Goal: Task Accomplishment & Management: Use online tool/utility

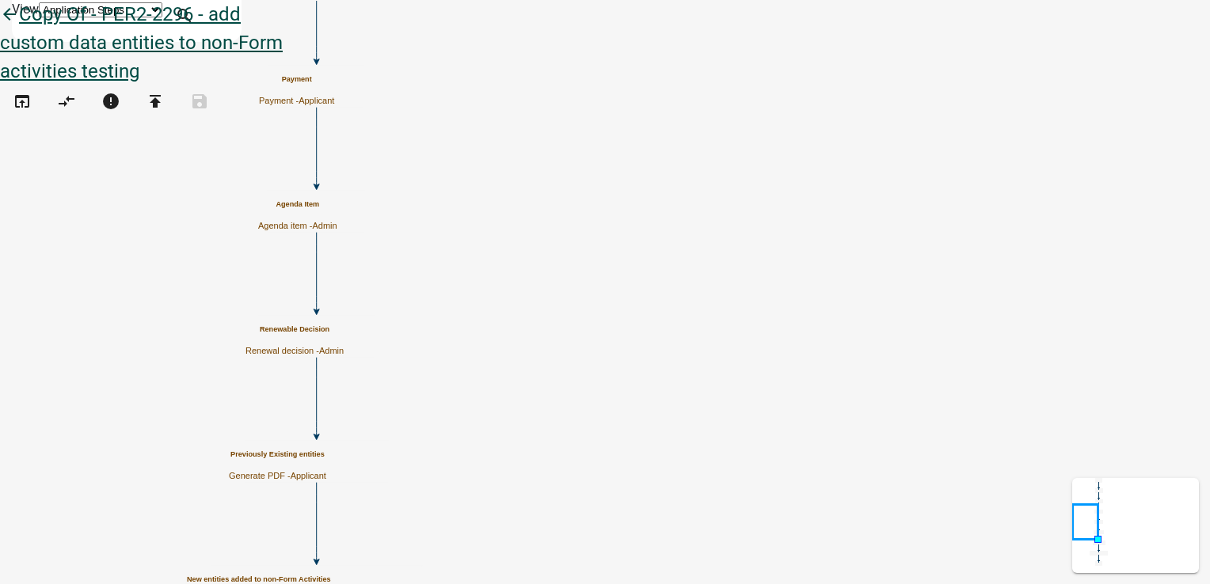
click at [19, 27] on icon "arrow_back" at bounding box center [9, 16] width 19 height 22
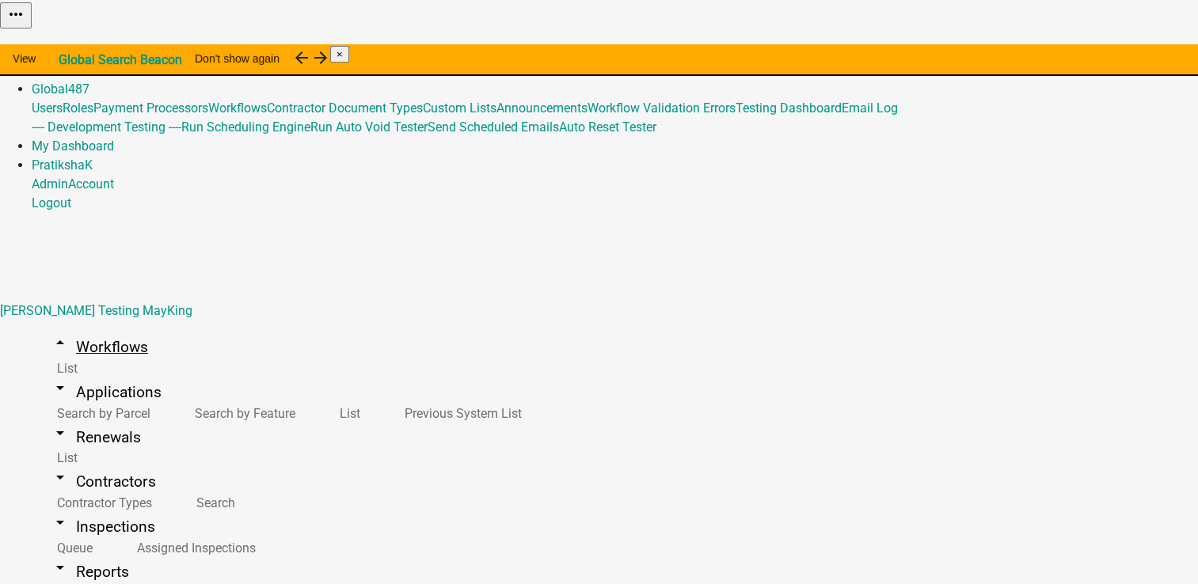
click at [96, 329] on link "arrow_drop_up Workflows" at bounding box center [99, 347] width 135 height 37
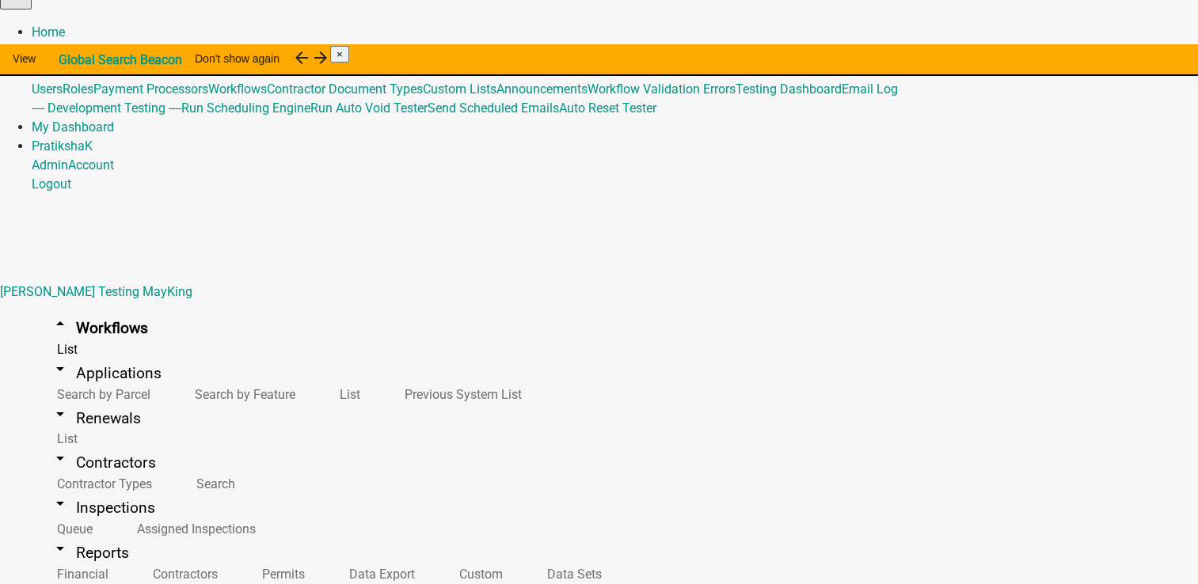
scroll to position [6, 0]
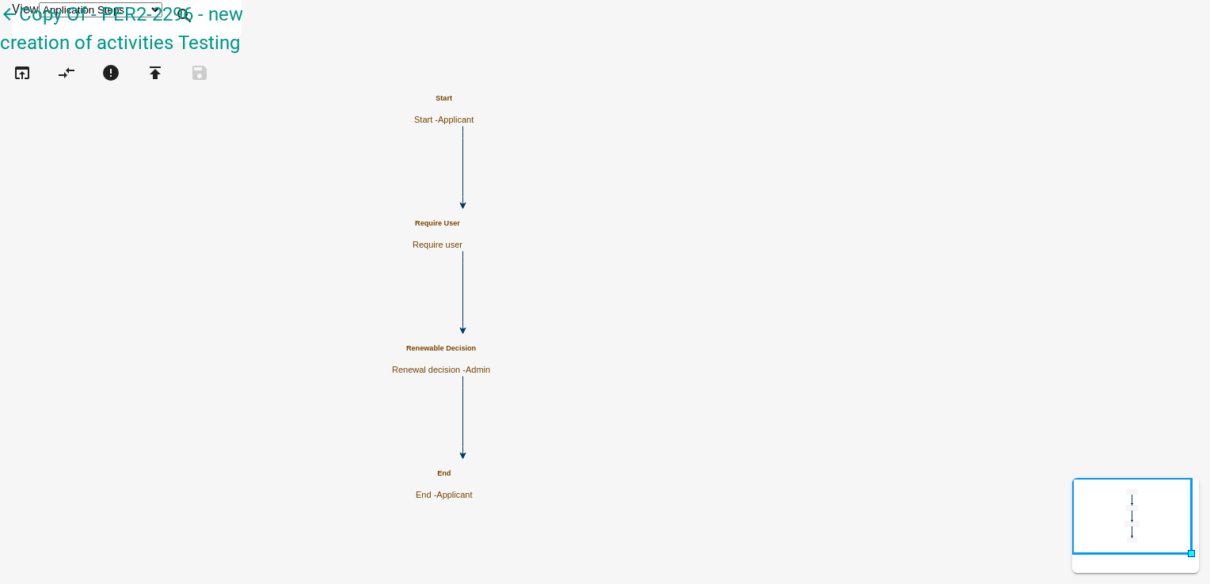
click at [490, 358] on div "Renewable Decision Renewal decision - Admin" at bounding box center [441, 359] width 98 height 31
select select "224EE69F-A489-44C5-A1D9-1833DB8D0B63"
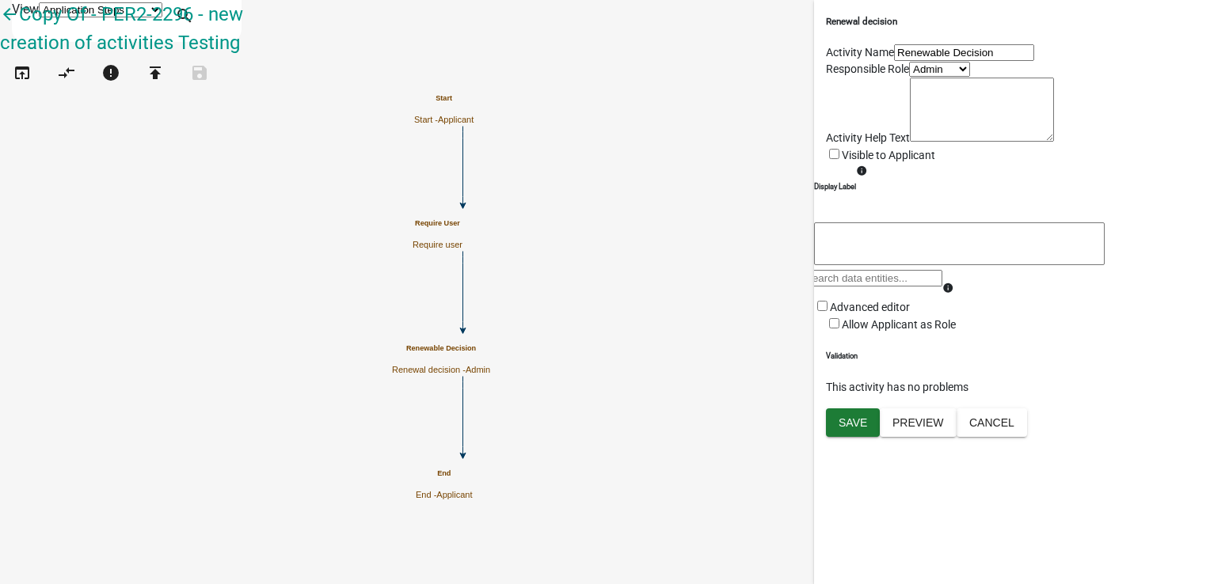
click at [548, 313] on icon "Start Start - Applicant Require User Require user Renewable Decision Renewal de…" at bounding box center [605, 292] width 1208 height 583
click at [32, 83] on icon "open_in_browser" at bounding box center [22, 74] width 19 height 22
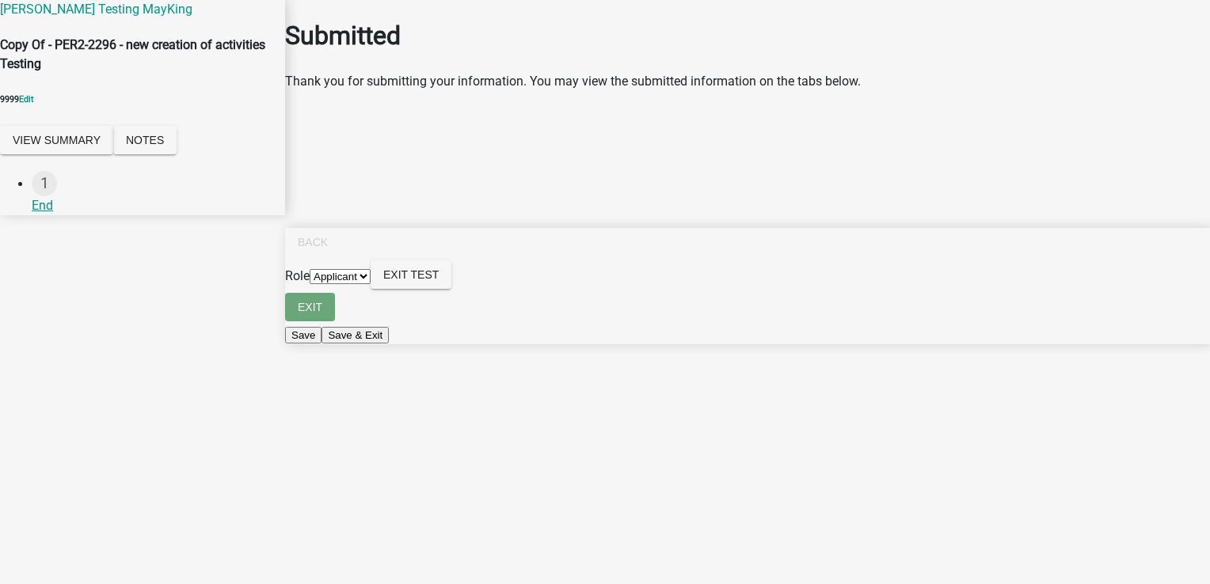
drag, startPoint x: 306, startPoint y: 93, endPoint x: 909, endPoint y: 97, distance: 603.2
click at [909, 91] on div "Thank you for submitting your information. You may view the submitted informati…" at bounding box center [747, 81] width 925 height 19
drag, startPoint x: 909, startPoint y: 97, endPoint x: 879, endPoint y: 175, distance: 83.9
click at [880, 174] on main "Submitted Thank you for submitting your information. You may view the submitted…" at bounding box center [747, 268] width 925 height 537
click at [799, 293] on form "Role Applicant Admin Exit Test" at bounding box center [747, 276] width 925 height 32
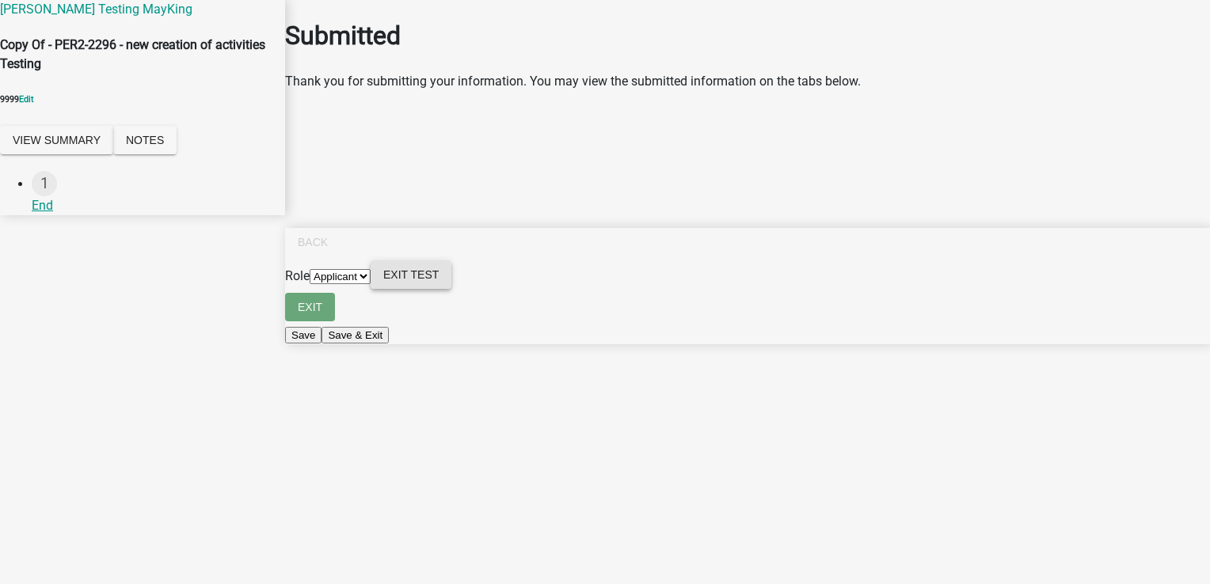
click at [439, 281] on span "Exit Test" at bounding box center [410, 274] width 55 height 13
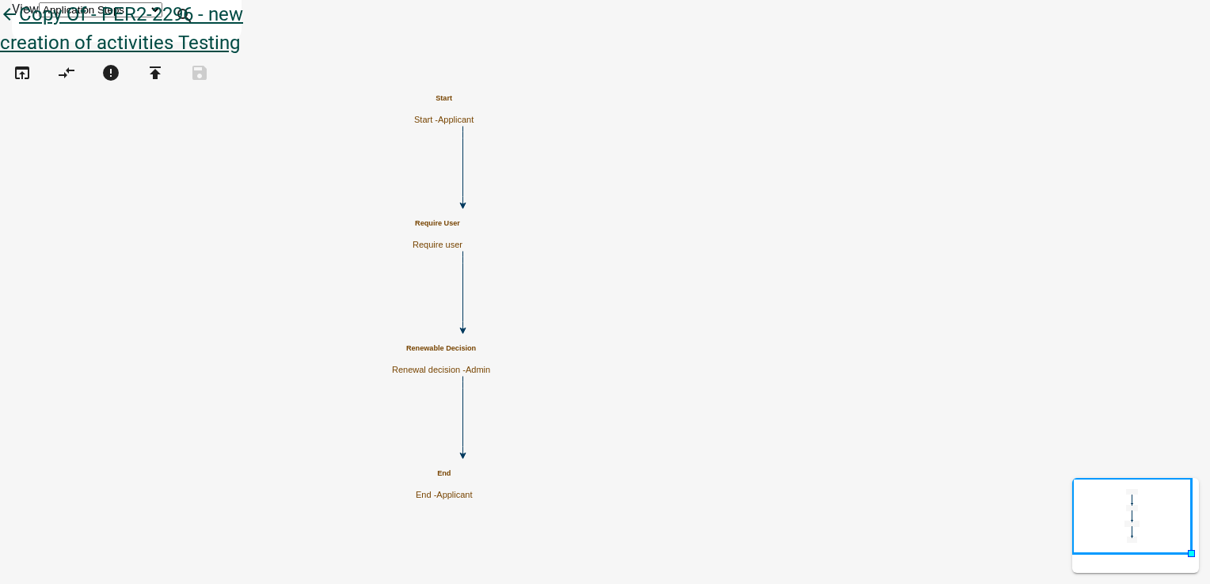
click at [19, 27] on icon "arrow_back" at bounding box center [9, 16] width 19 height 22
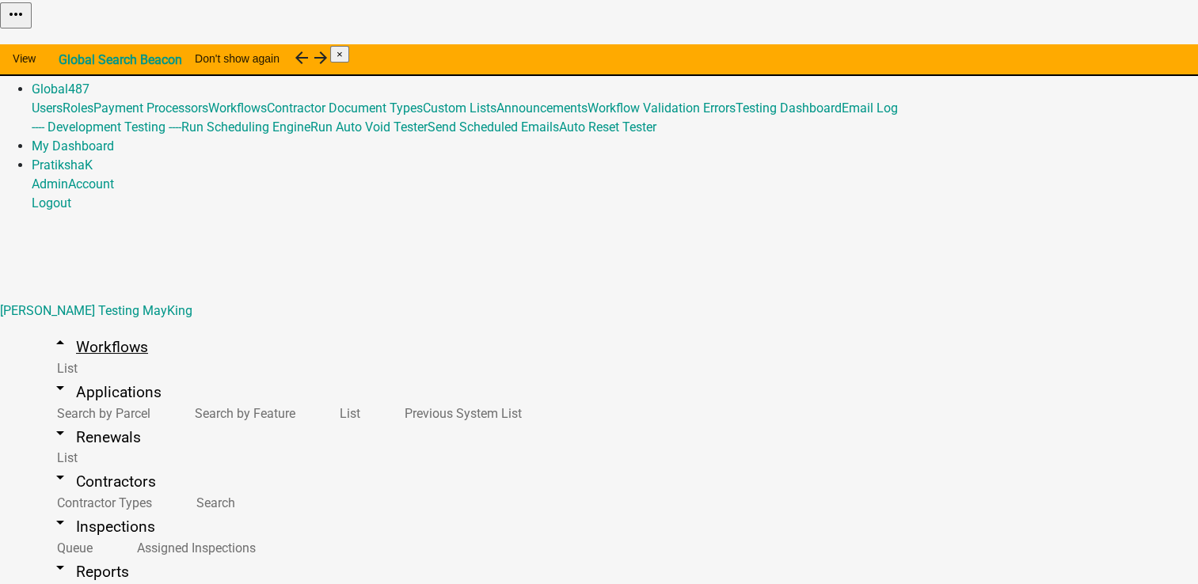
click at [108, 329] on link "arrow_drop_up Workflows" at bounding box center [99, 347] width 135 height 37
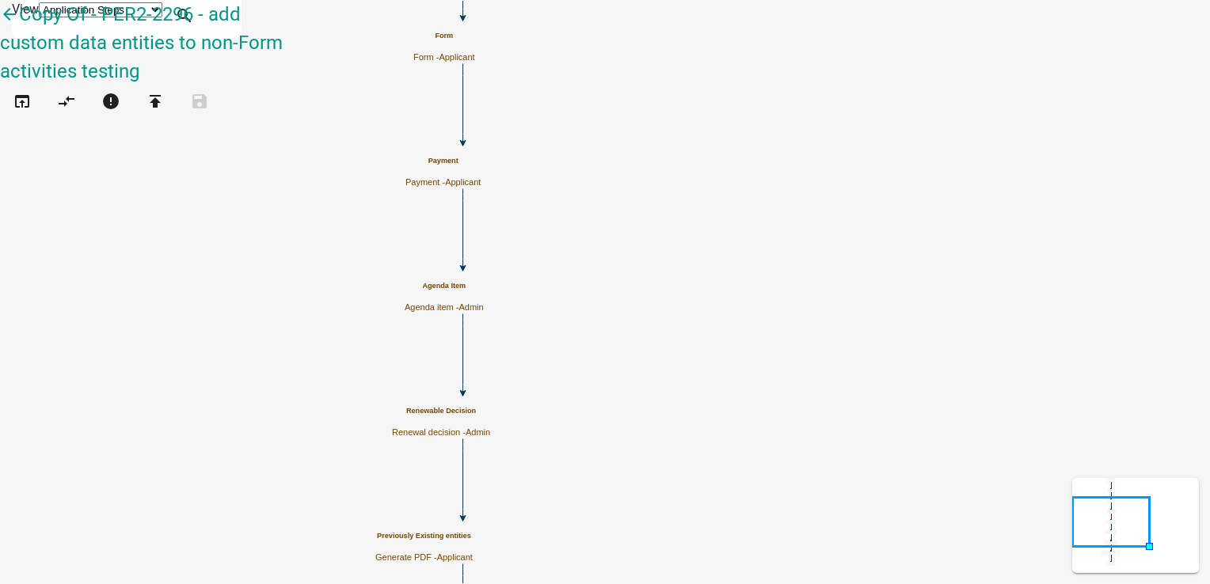
click at [481, 165] on h5 "Payment" at bounding box center [442, 161] width 75 height 9
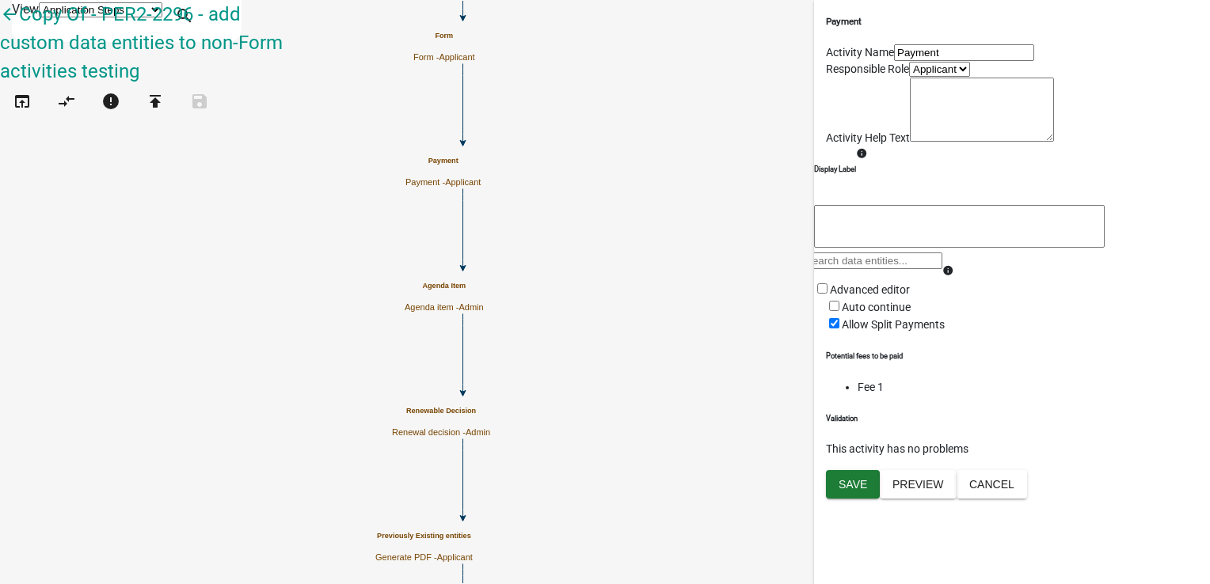
scroll to position [107, 0]
click at [849, 499] on button "Save" at bounding box center [853, 484] width 54 height 28
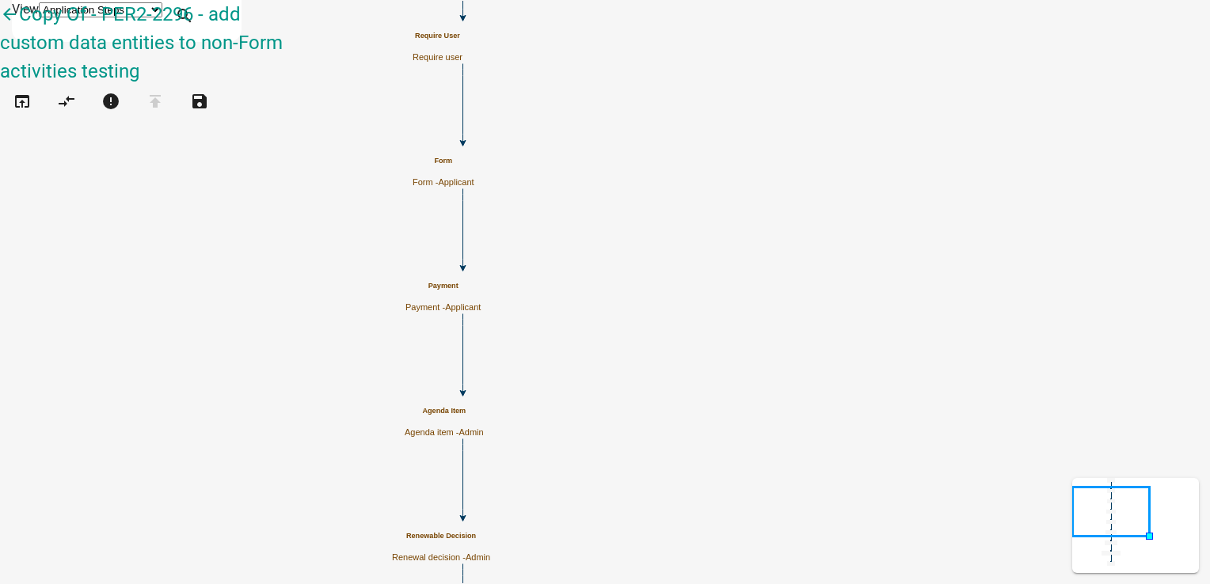
scroll to position [0, 0]
click at [484, 427] on p "Agenda item - Admin" at bounding box center [444, 432] width 79 height 10
select select "224EE69F-A489-44C5-A1D9-1833DB8D0B63"
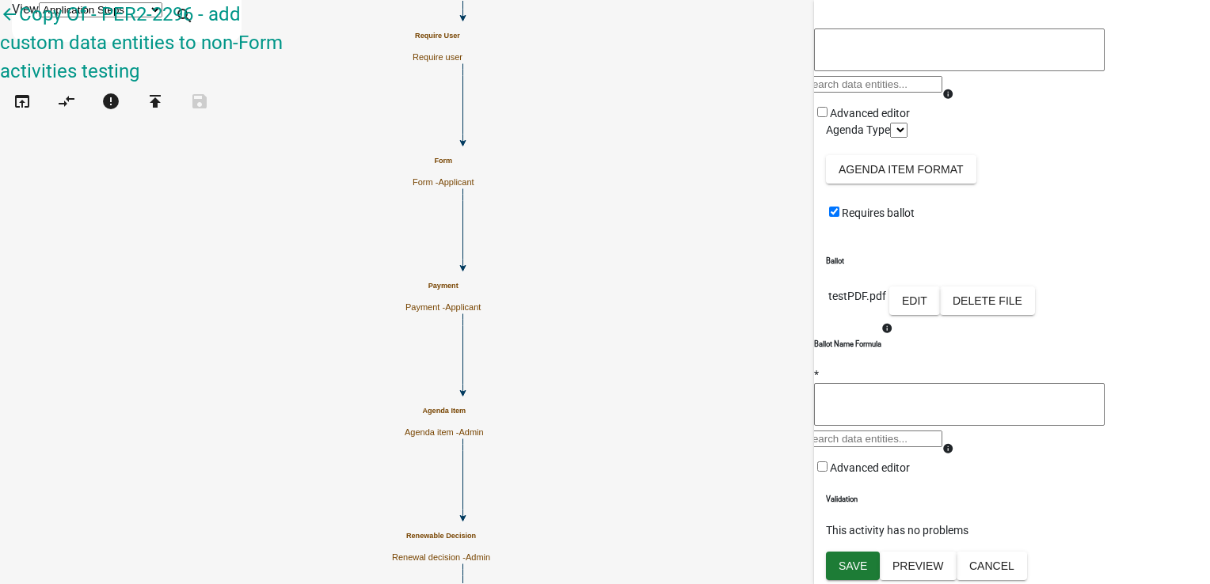
scroll to position [469, 0]
click at [849, 567] on span "Save" at bounding box center [852, 566] width 28 height 13
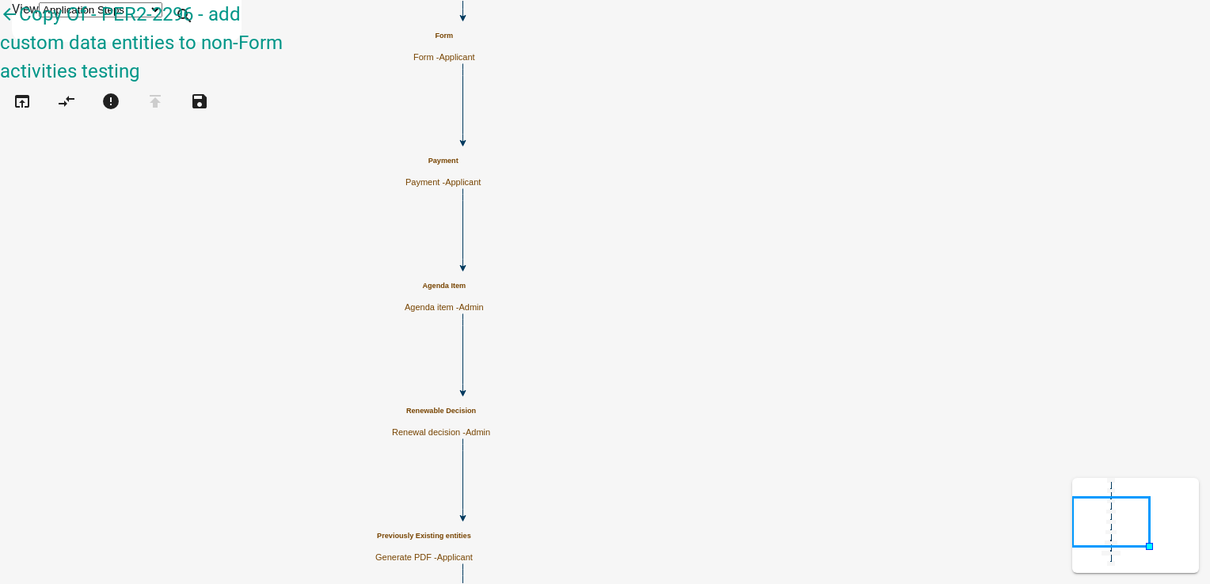
scroll to position [0, 0]
click at [473, 553] on p "Generate PDF - Applicant" at bounding box center [423, 558] width 97 height 10
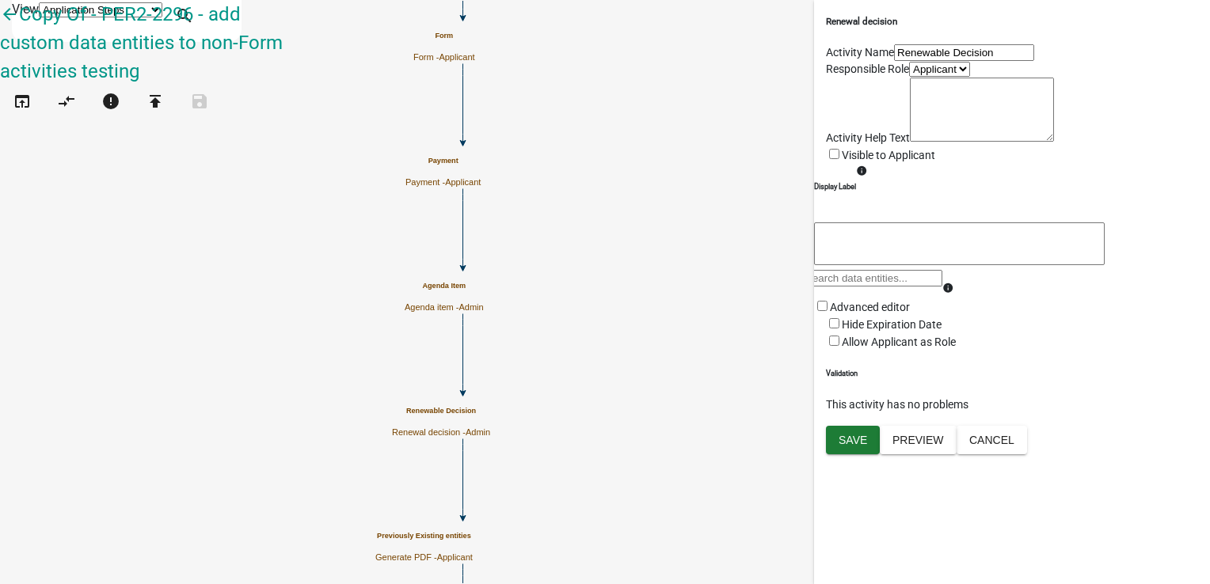
scroll to position [74, 0]
click at [858, 446] on span "Save" at bounding box center [852, 439] width 28 height 13
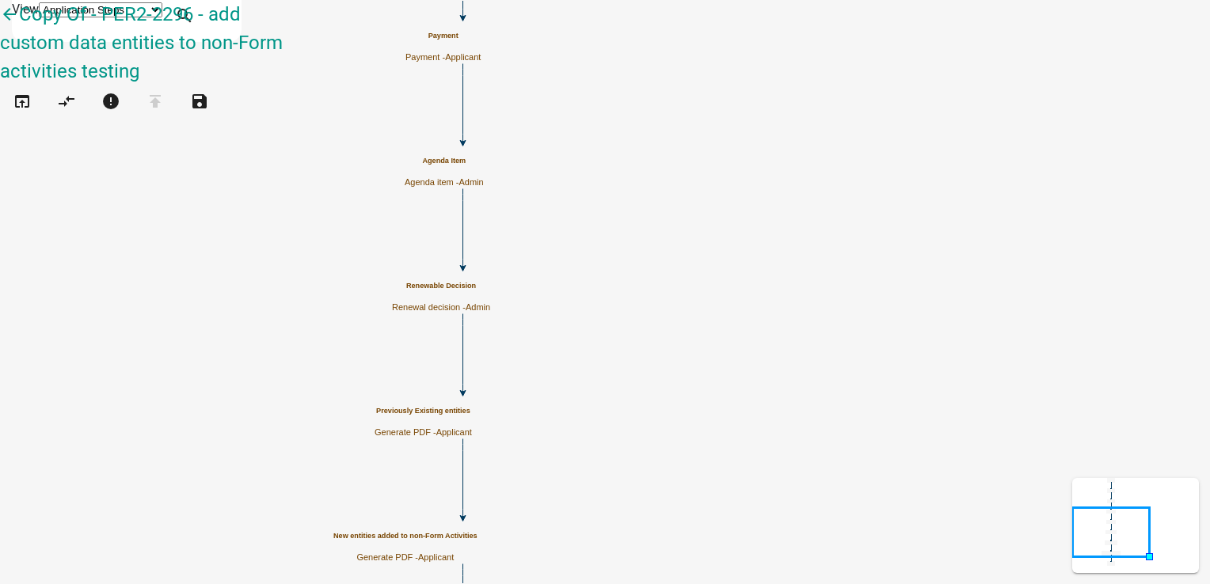
scroll to position [0, 0]
